Goal: Check status: Check status

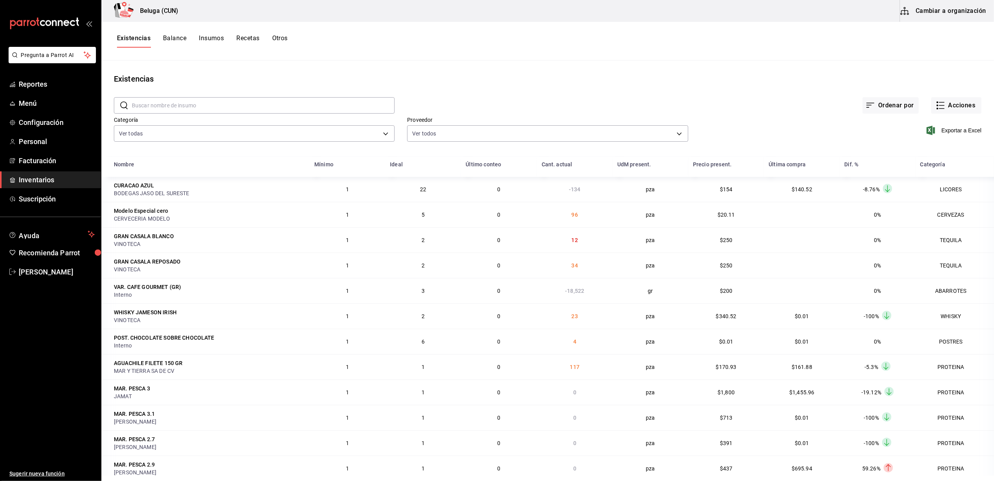
click at [277, 38] on button "Otros" at bounding box center [280, 40] width 16 height 13
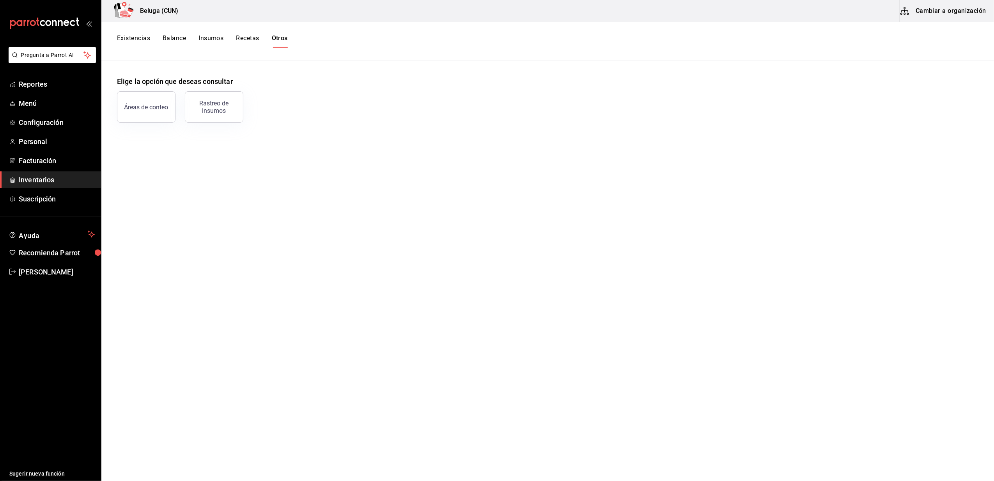
click at [224, 110] on div "Rastreo de insumos" at bounding box center [214, 106] width 48 height 15
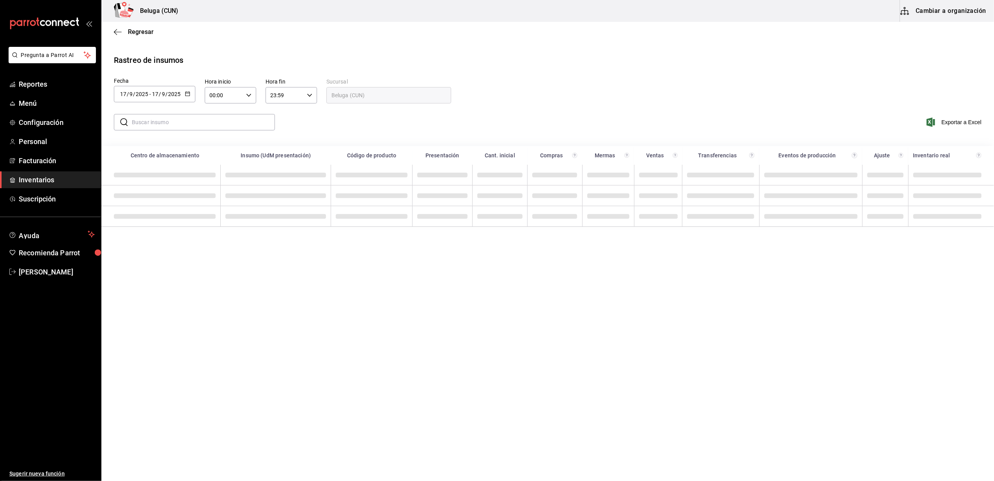
click at [191, 89] on div "[DATE] [DATE] - [DATE] [DATE]" at bounding box center [155, 94] width 82 height 16
click at [135, 239] on li "Rango de fechas" at bounding box center [151, 242] width 74 height 18
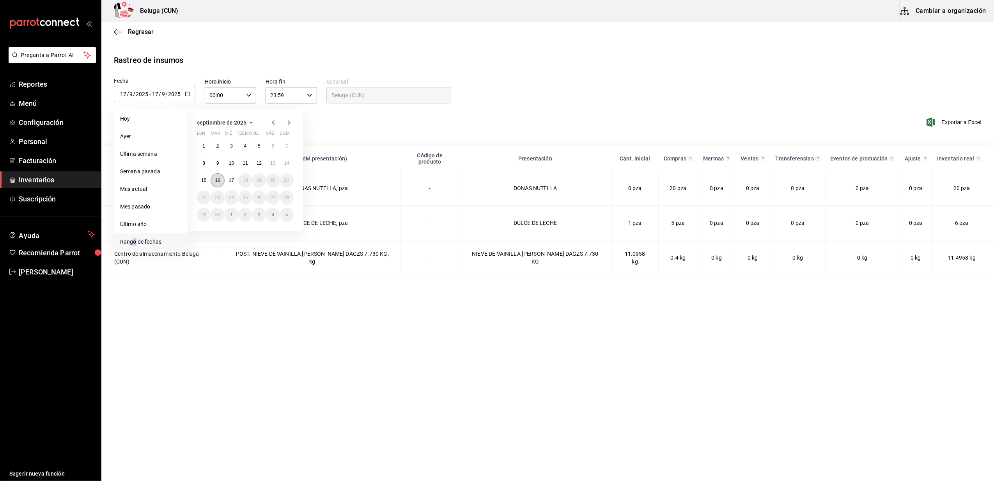
click at [220, 176] on button "16" at bounding box center [218, 180] width 14 height 14
click at [235, 182] on button "17" at bounding box center [232, 180] width 14 height 14
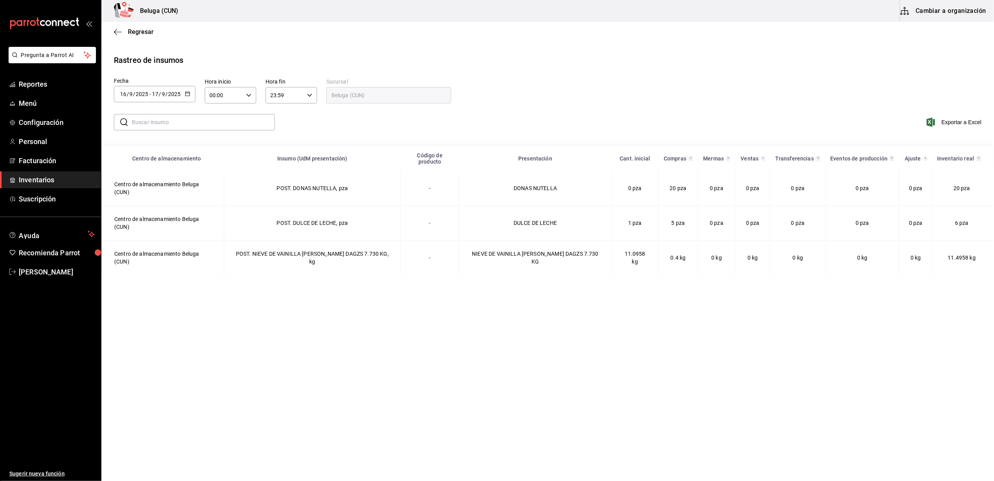
type input "[DATE]"
type input "16"
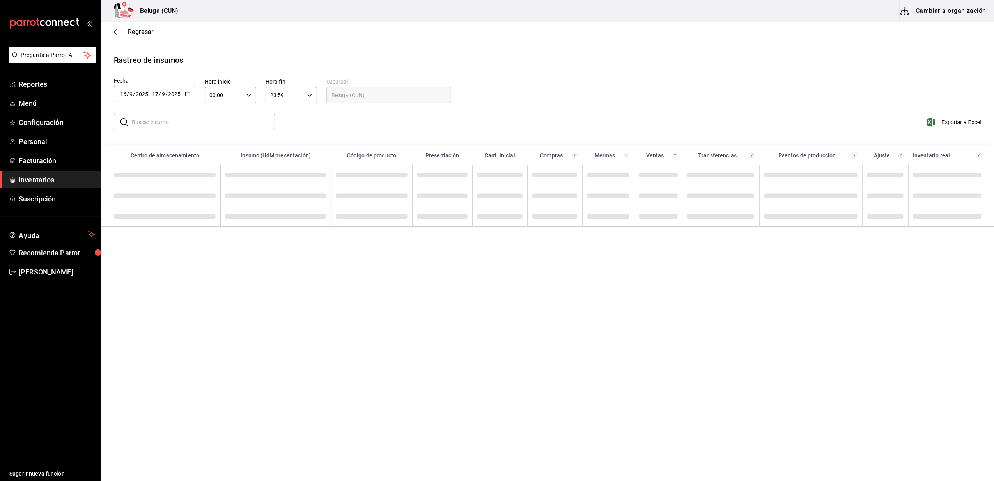
click at [250, 96] on icon "button" at bounding box center [248, 94] width 5 height 5
click at [220, 149] on span "10" at bounding box center [217, 146] width 13 height 6
type input "10:00"
click at [219, 144] on span "10" at bounding box center [217, 146] width 13 height 6
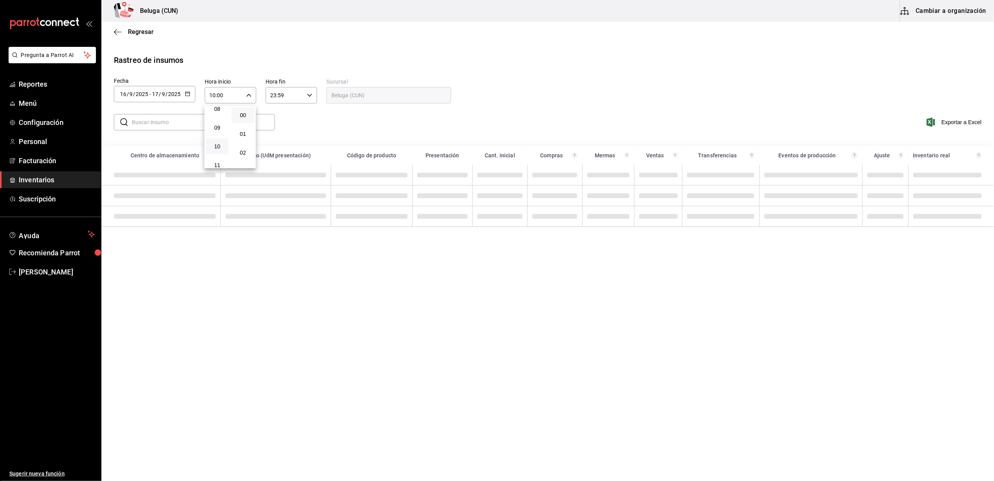
click at [308, 105] on div at bounding box center [497, 240] width 994 height 481
click at [304, 96] on div "23:59 Hora fin" at bounding box center [291, 95] width 51 height 16
click at [280, 118] on button "04" at bounding box center [278, 115] width 23 height 16
type input "04:59"
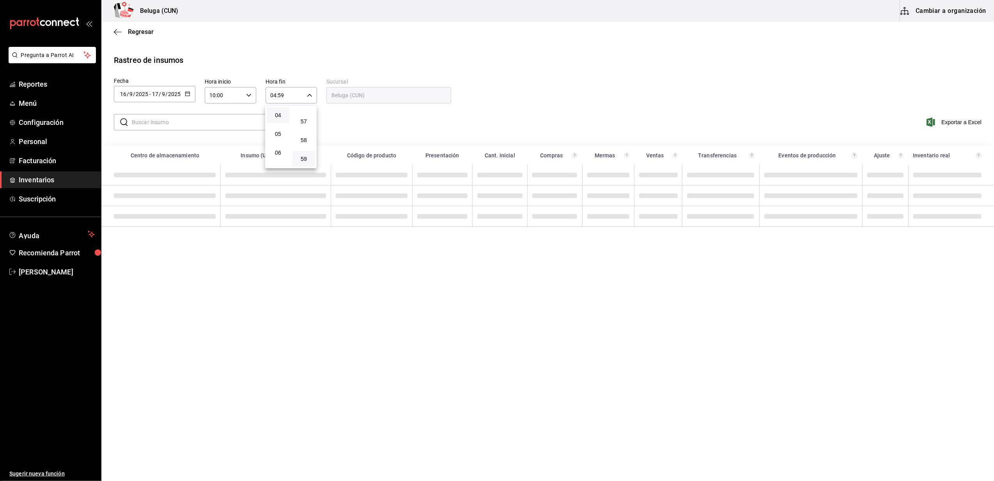
click at [337, 114] on div at bounding box center [497, 240] width 994 height 481
click at [203, 125] on input "text" at bounding box center [203, 122] width 143 height 16
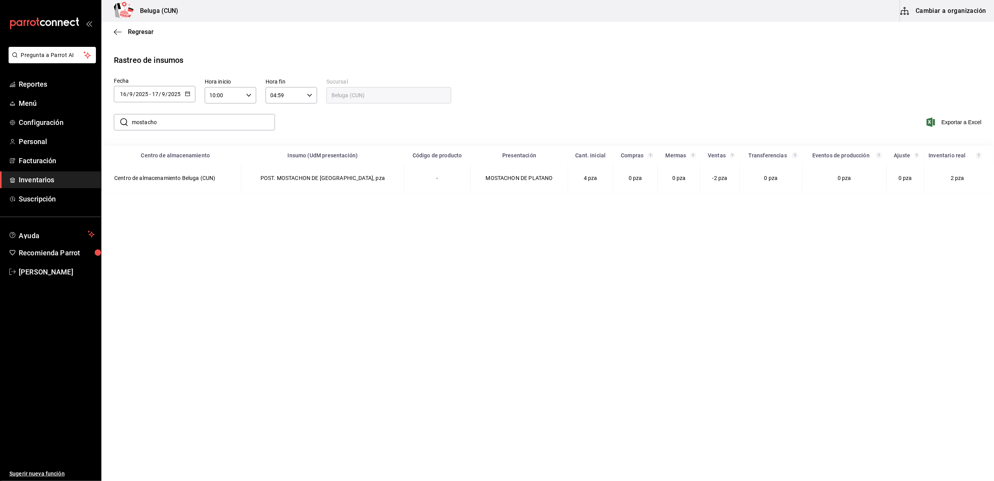
type input "mostacho"
click at [338, 376] on main "Regresar Rastreo de insumos Fecha [DATE] [DATE] - [DATE] [DATE] [DATE] lun mar …" at bounding box center [547, 250] width 893 height 457
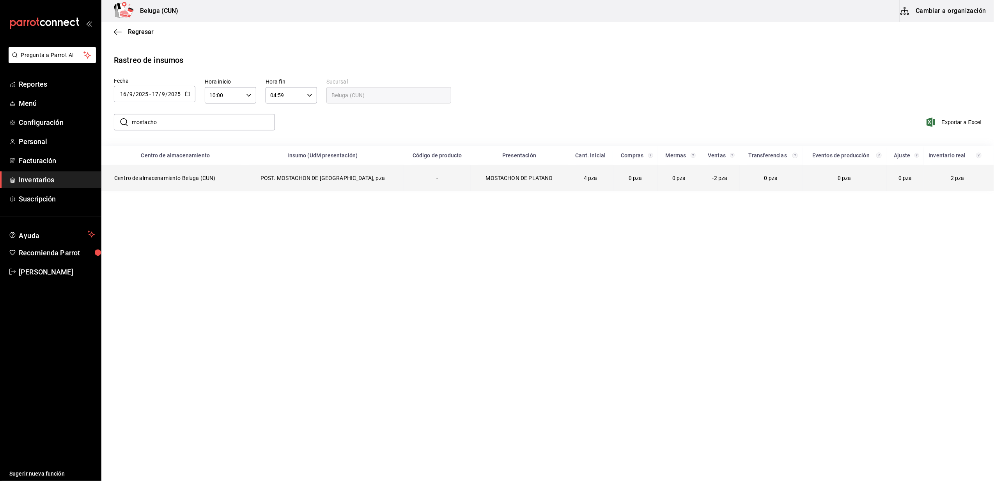
click at [198, 174] on td "Centro de almacenamiento Beluga (CUN)" at bounding box center [172, 178] width 140 height 27
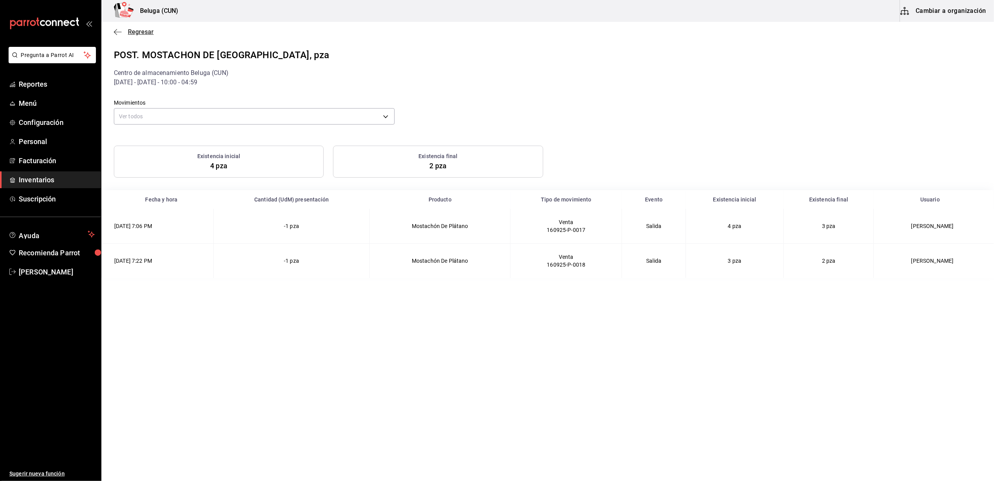
click at [131, 30] on span "Regresar" at bounding box center [141, 31] width 26 height 7
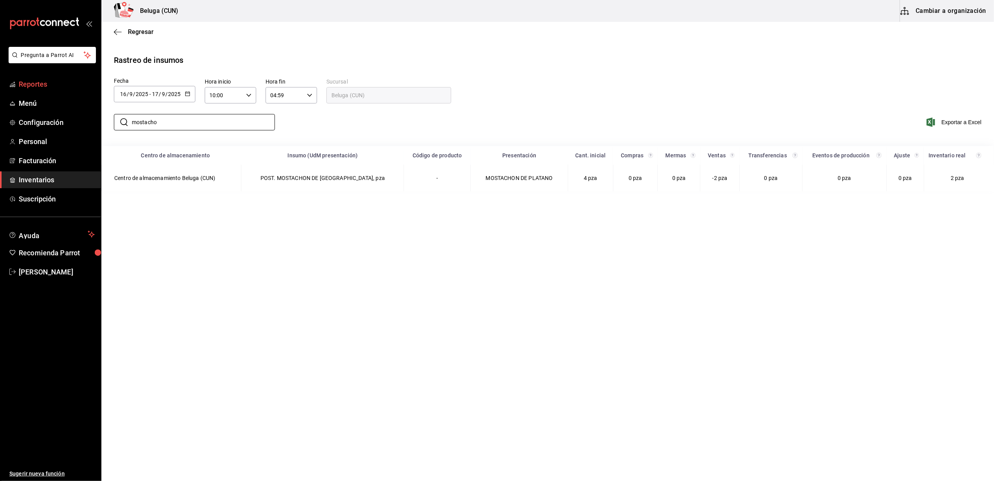
drag, startPoint x: 175, startPoint y: 121, endPoint x: 9, endPoint y: 85, distance: 170.3
click at [7, 90] on div "Pregunta a Parrot AI Reportes Menú Configuración Personal Facturación Inventari…" at bounding box center [497, 239] width 994 height 479
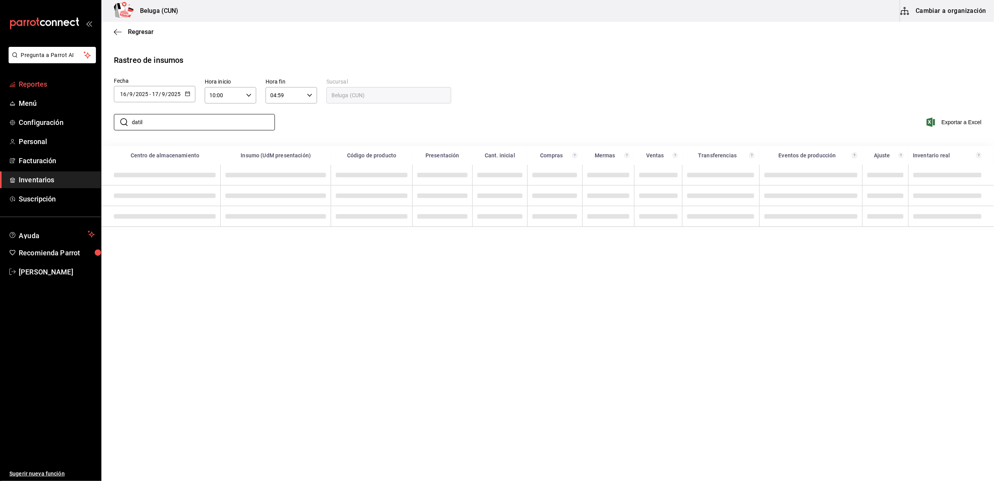
type input "datil"
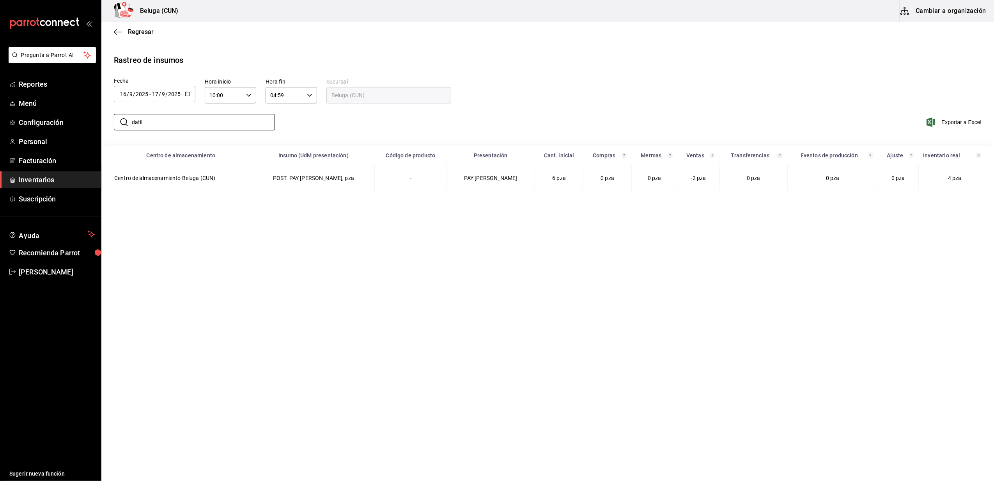
click at [389, 330] on main "Regresar Rastreo de insumos Fecha [DATE] [DATE] - [DATE] [DATE] Hora inicio 10:…" at bounding box center [547, 250] width 893 height 457
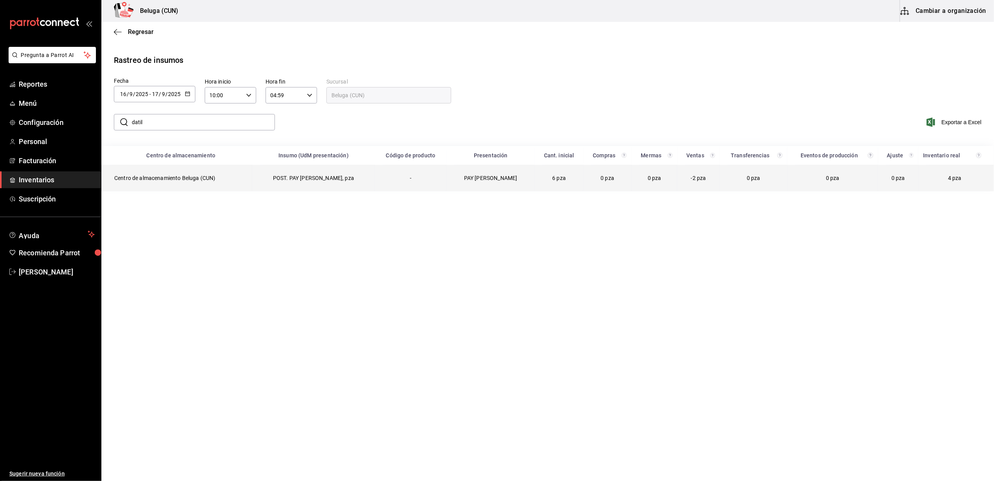
click at [192, 177] on td "Centro de almacenamiento Beluga (CUN)" at bounding box center [177, 178] width 151 height 27
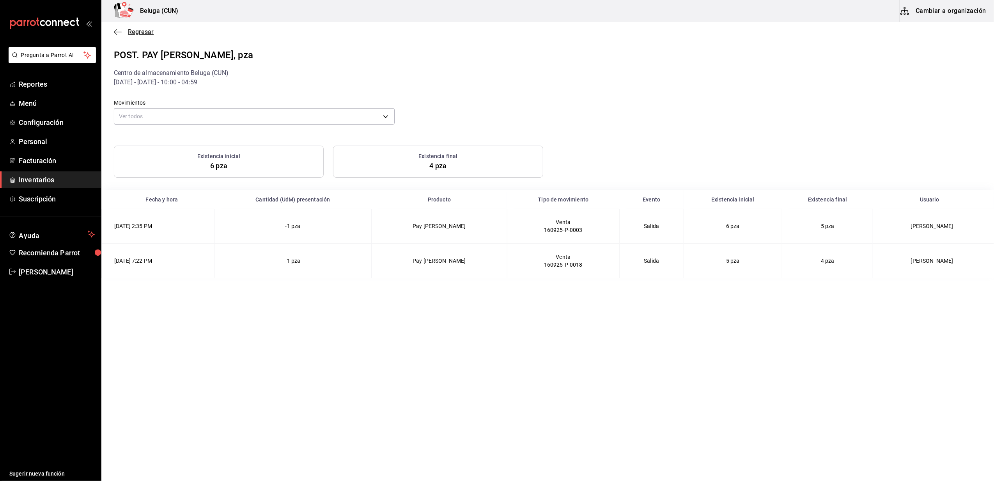
click at [121, 30] on icon "button" at bounding box center [118, 31] width 8 height 7
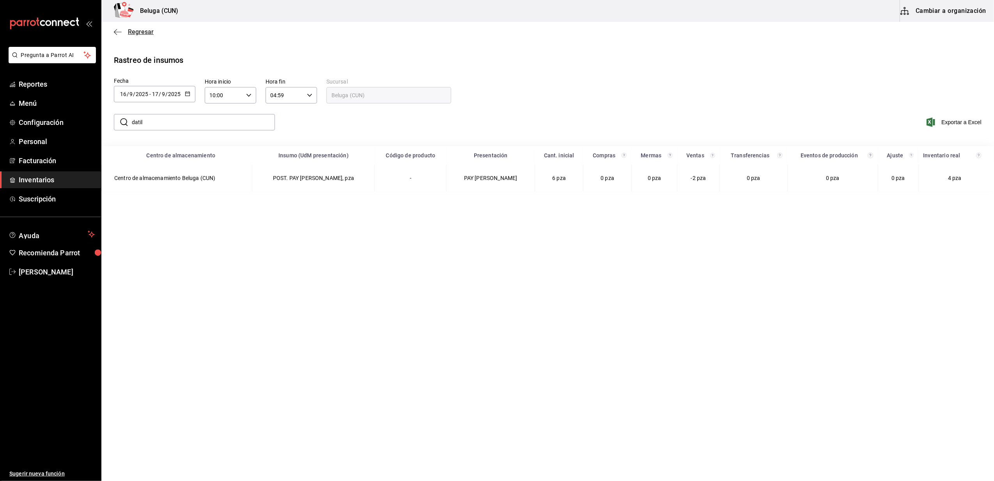
click at [124, 30] on span "Regresar" at bounding box center [134, 31] width 40 height 7
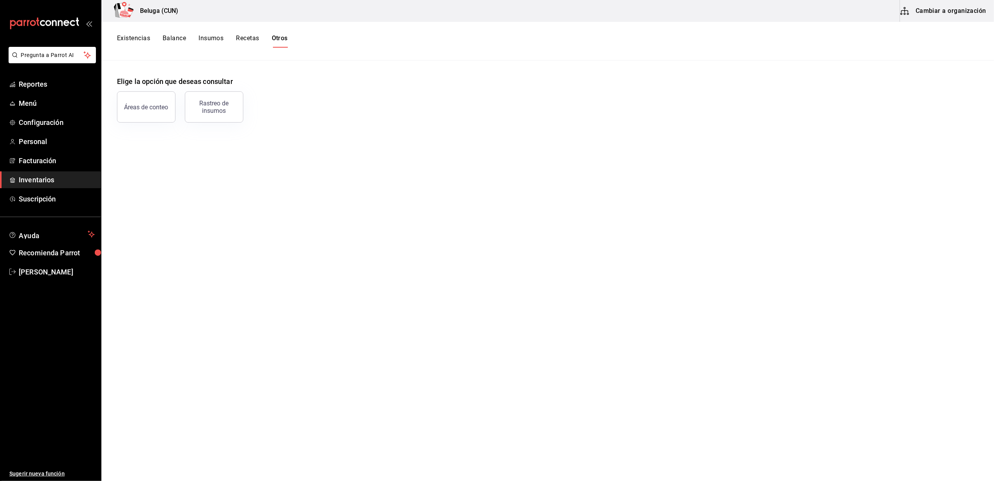
click at [44, 178] on span "Inventarios" at bounding box center [57, 179] width 76 height 11
click at [41, 178] on span "Inventarios" at bounding box center [57, 179] width 76 height 11
click at [60, 119] on span "Configuración" at bounding box center [57, 122] width 76 height 11
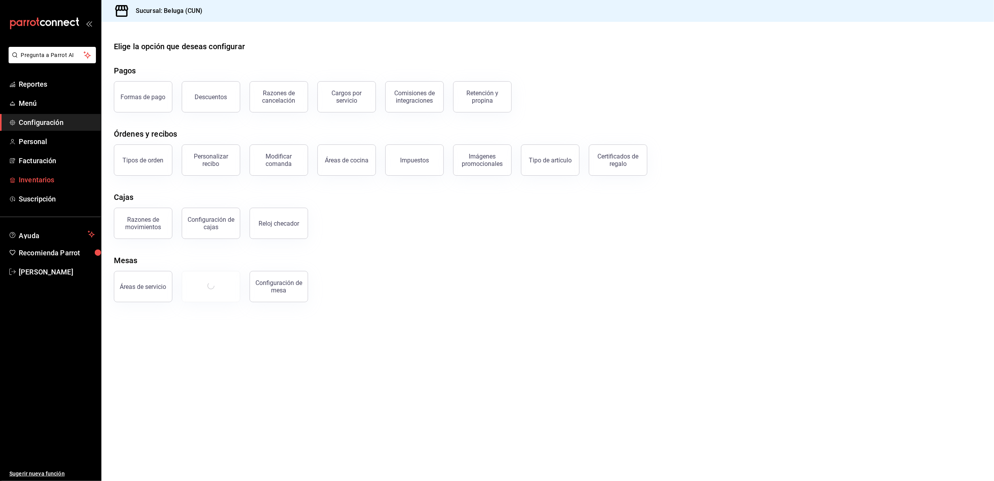
click at [49, 179] on span "Inventarios" at bounding box center [57, 179] width 76 height 11
